Goal: Transaction & Acquisition: Purchase product/service

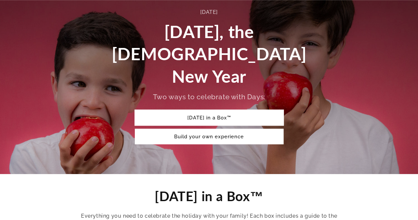
scroll to position [65, 0]
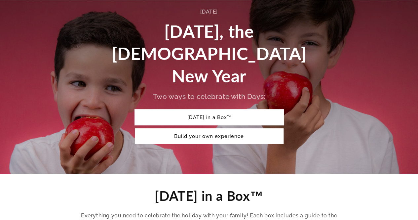
click at [207, 109] on link "[DATE] in a Box™" at bounding box center [209, 117] width 149 height 16
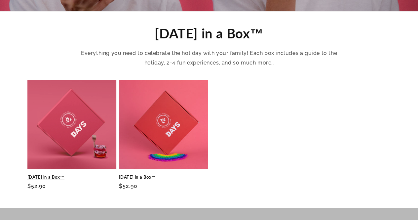
click at [101, 174] on link "[DATE] in a Box™" at bounding box center [71, 177] width 89 height 6
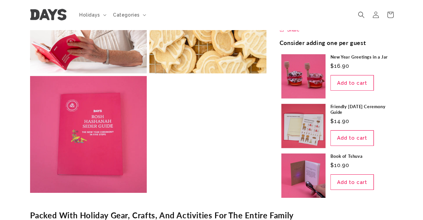
scroll to position [932, 0]
